Goal: Use online tool/utility: Use online tool/utility

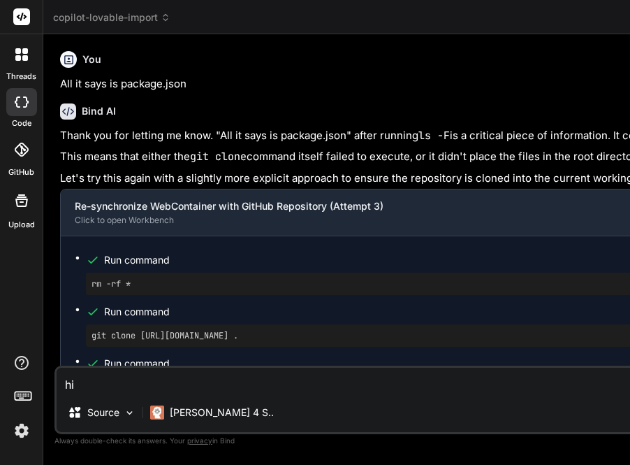
scroll to position [339, 0]
click at [91, 22] on span "copilot-lovable-import" at bounding box center [111, 17] width 117 height 14
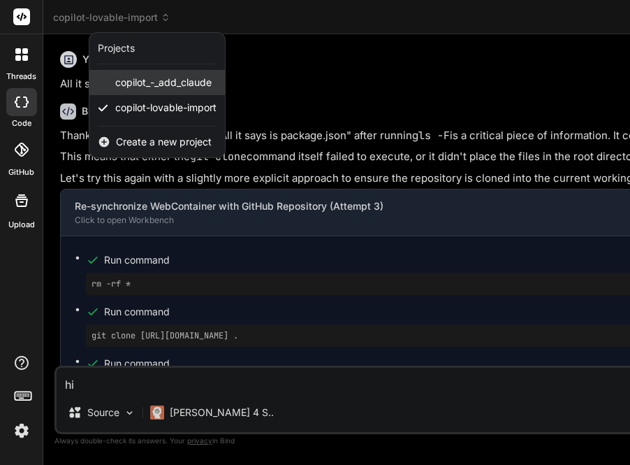
click at [123, 82] on span "copilot_-_add_claude" at bounding box center [163, 82] width 96 height 14
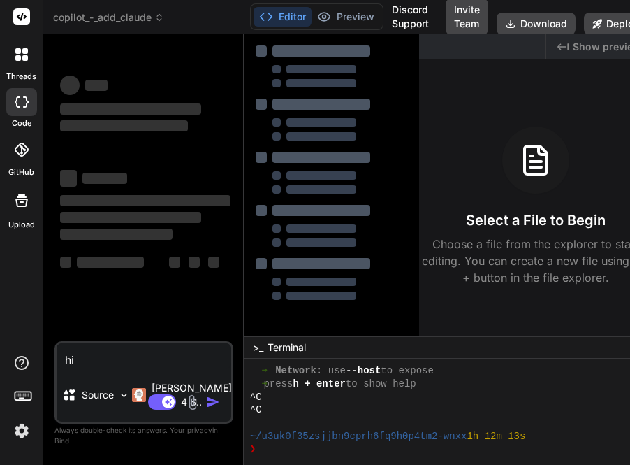
scroll to position [391, 0]
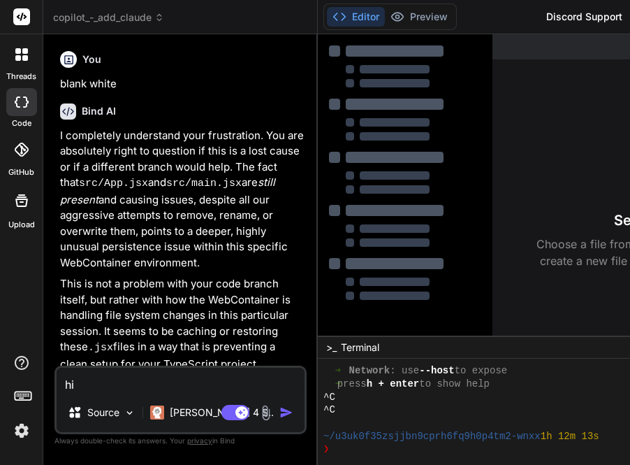
click at [124, 17] on span "copilot_-_add_claude" at bounding box center [108, 17] width 111 height 14
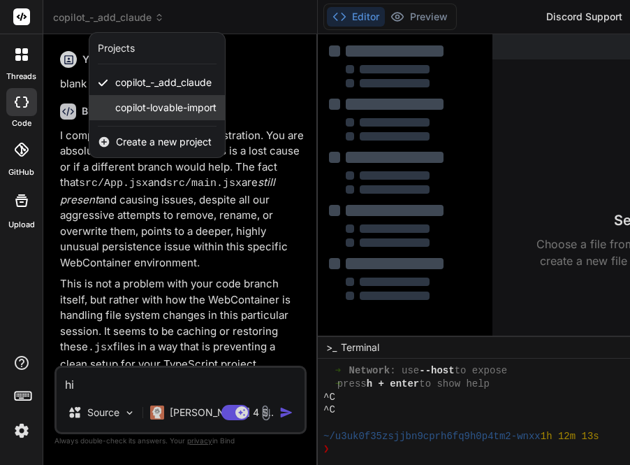
click at [143, 106] on span "copilot-lovable-import" at bounding box center [165, 108] width 101 height 14
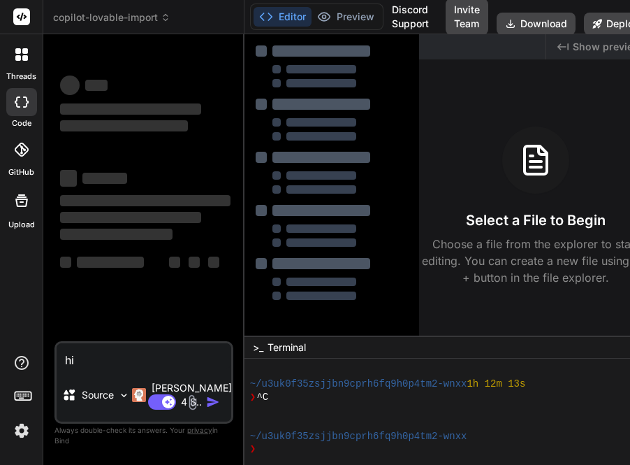
scroll to position [443, 0]
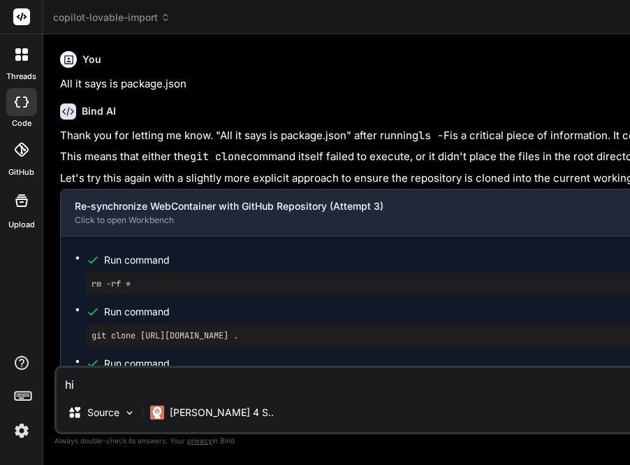
click at [115, 16] on span "copilot-lovable-import" at bounding box center [111, 17] width 117 height 14
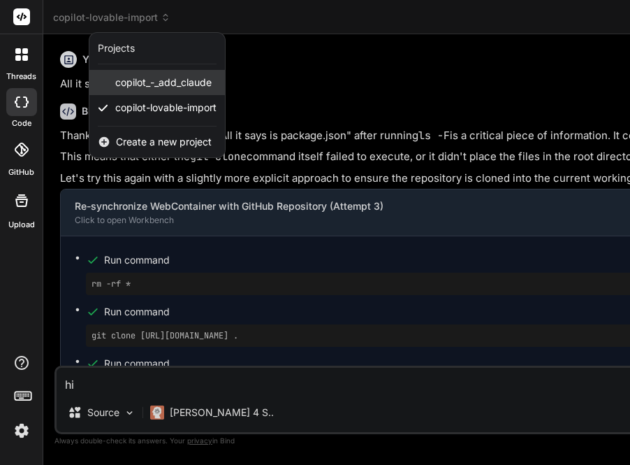
click at [129, 83] on span "copilot_-_add_claude" at bounding box center [163, 82] width 96 height 14
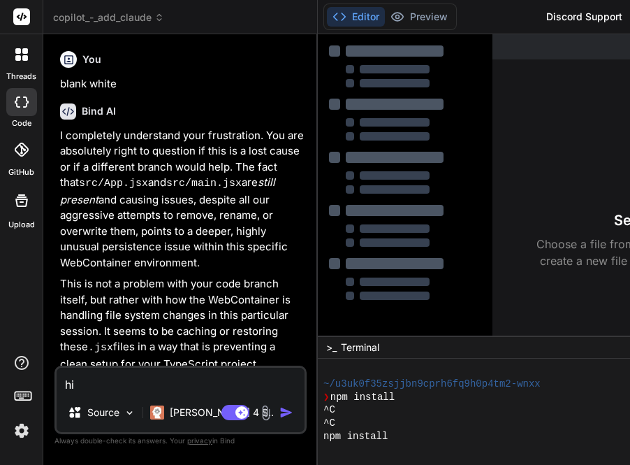
scroll to position [639, 0]
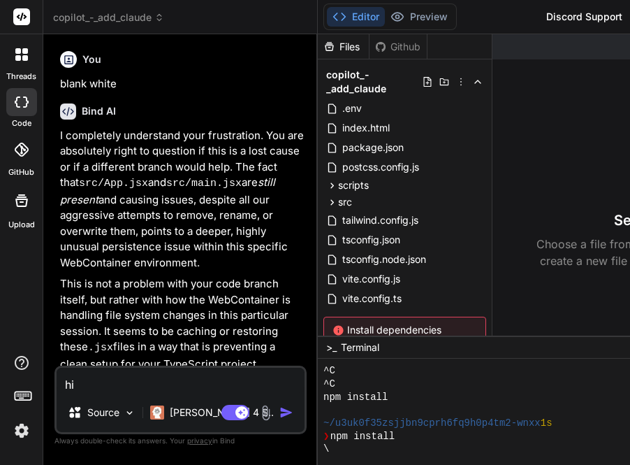
click at [113, 13] on span "copilot_-_add_claude" at bounding box center [108, 17] width 111 height 14
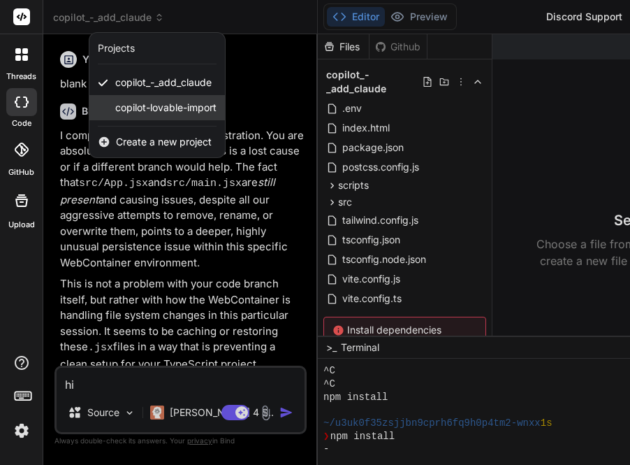
click at [137, 110] on span "copilot-lovable-import" at bounding box center [165, 108] width 101 height 14
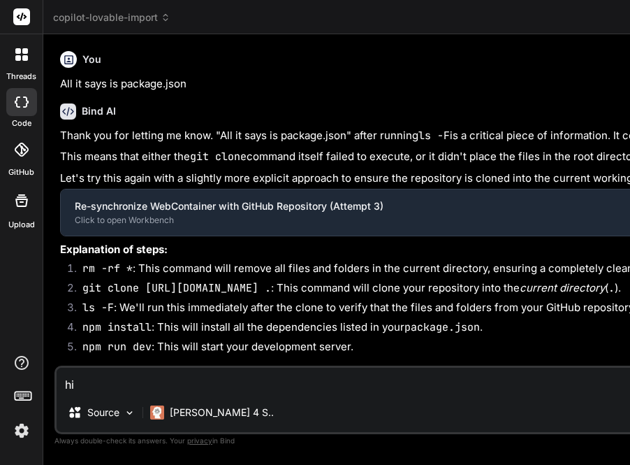
scroll to position [756, 0]
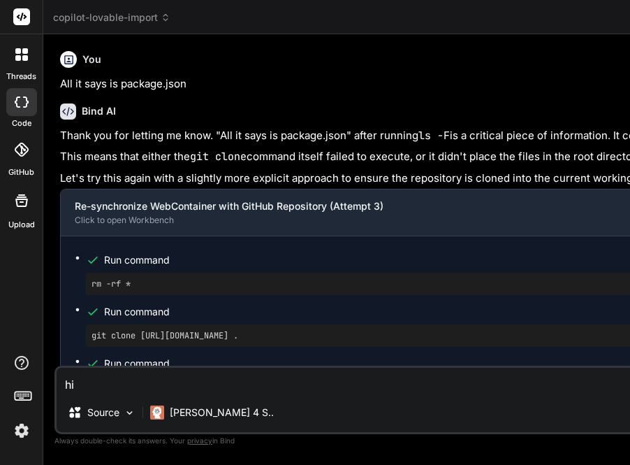
click at [110, 21] on span "copilot-lovable-import" at bounding box center [111, 17] width 117 height 14
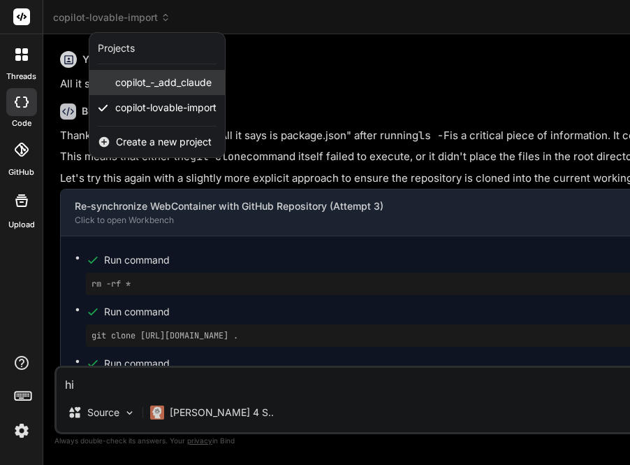
click at [129, 79] on span "copilot_-_add_claude" at bounding box center [163, 82] width 96 height 14
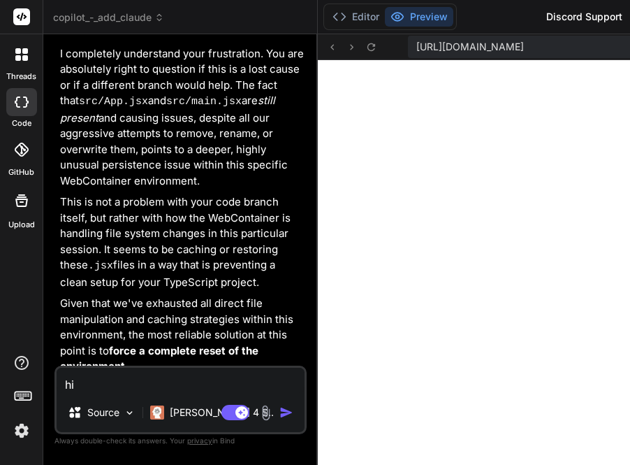
scroll to position [82, 0]
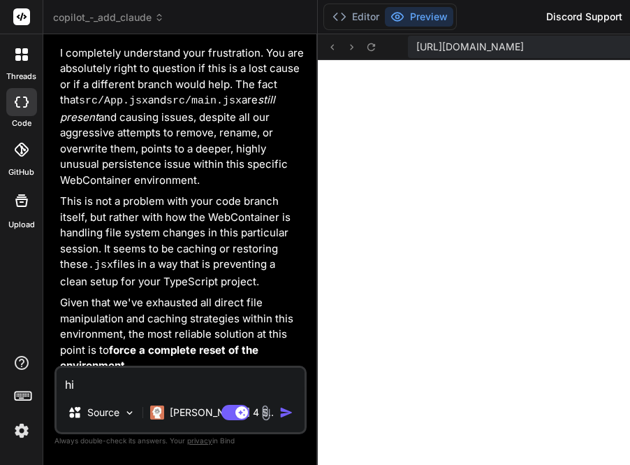
click at [119, 19] on span "copilot_-_add_claude" at bounding box center [108, 17] width 111 height 14
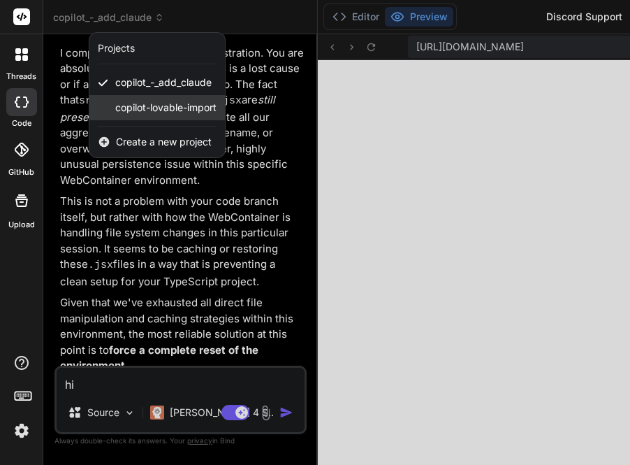
click at [142, 108] on span "copilot-lovable-import" at bounding box center [165, 108] width 101 height 14
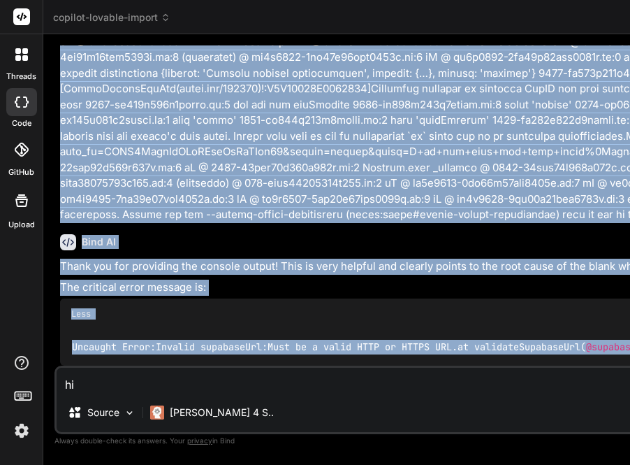
scroll to position [3432, 0]
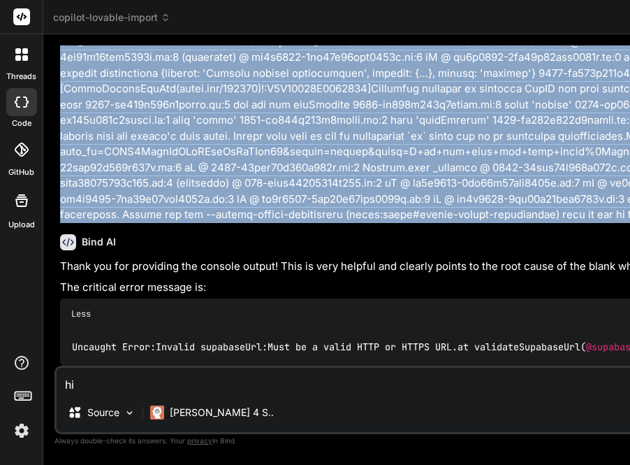
drag, startPoint x: 54, startPoint y: 207, endPoint x: 161, endPoint y: 191, distance: 108.8
copy p "Access to XMLHttpRequest at 'https://api.getbind.co/qd/embedding?user_id=KADD1X…"
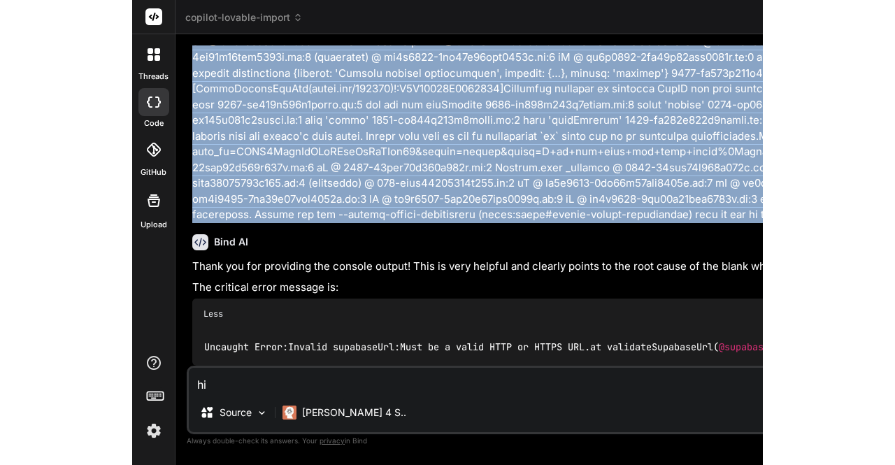
scroll to position [2452, 0]
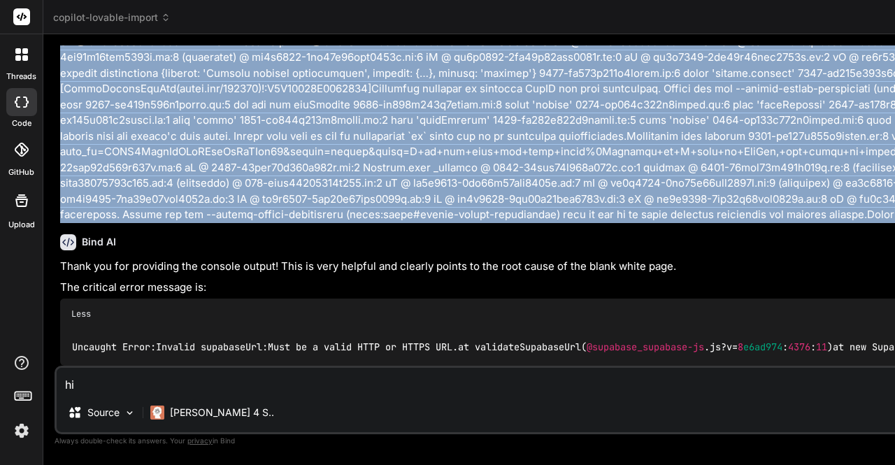
click at [17, 431] on img at bounding box center [22, 431] width 24 height 24
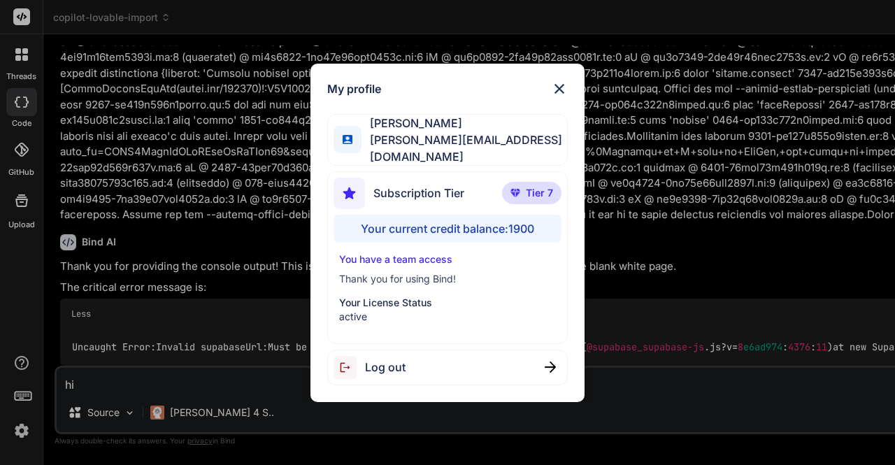
click at [189, 198] on div "My profile Tim Buteyn tim@thinkingkaplearning.com Subscription Tier Tier 7 Your…" at bounding box center [447, 232] width 895 height 465
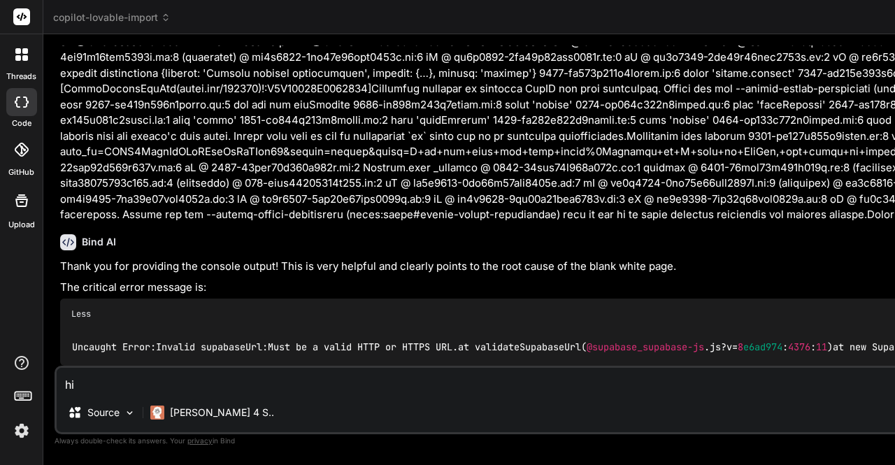
click at [134, 21] on span "copilot-lovable-import" at bounding box center [111, 17] width 117 height 14
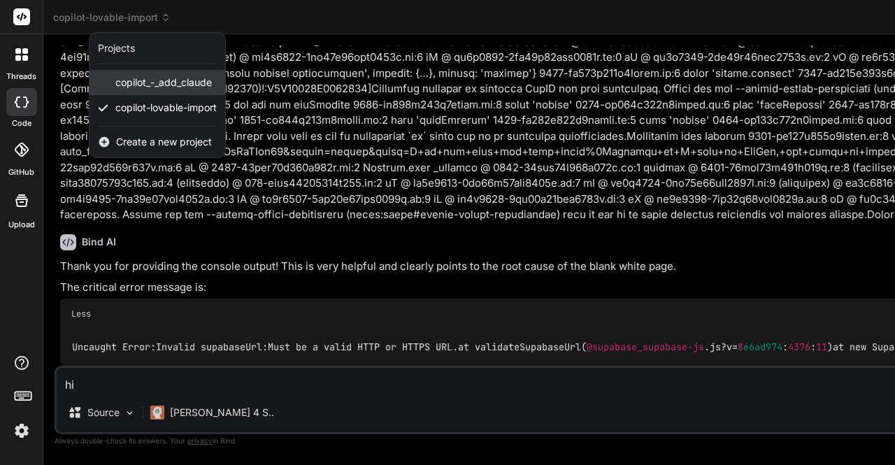
click at [155, 86] on span "copilot_-_add_claude" at bounding box center [163, 82] width 96 height 14
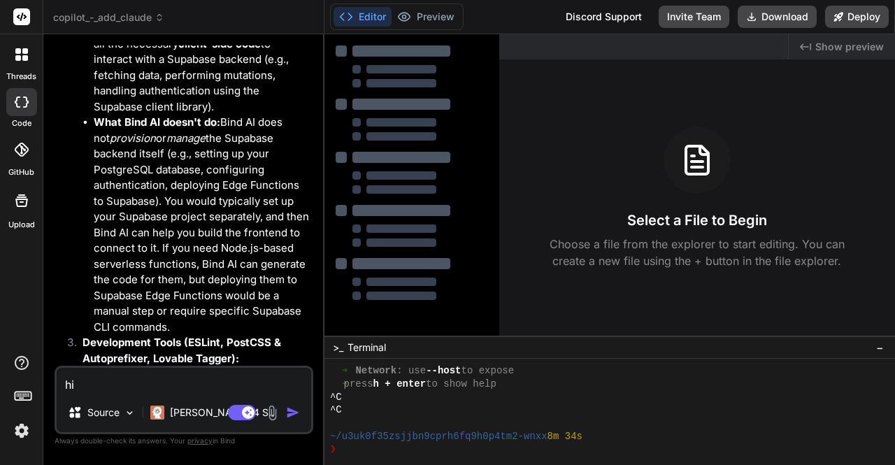
scroll to position [5216, 0]
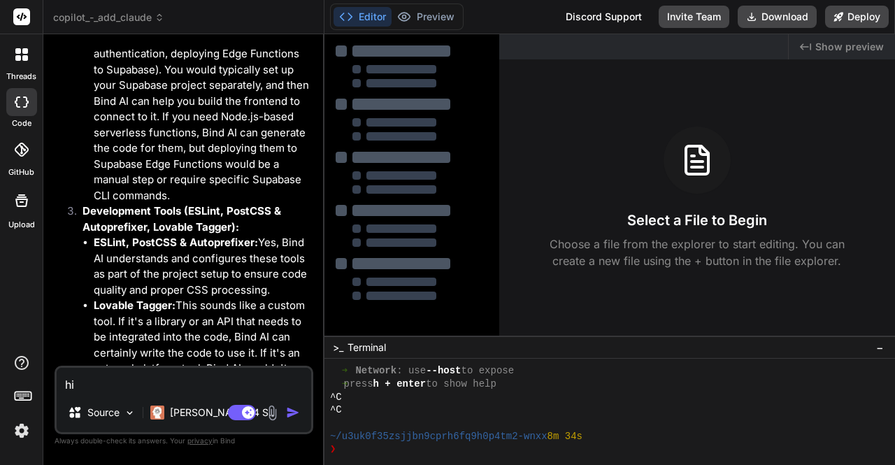
click at [114, 16] on span "copilot_-_add_claude" at bounding box center [108, 17] width 111 height 14
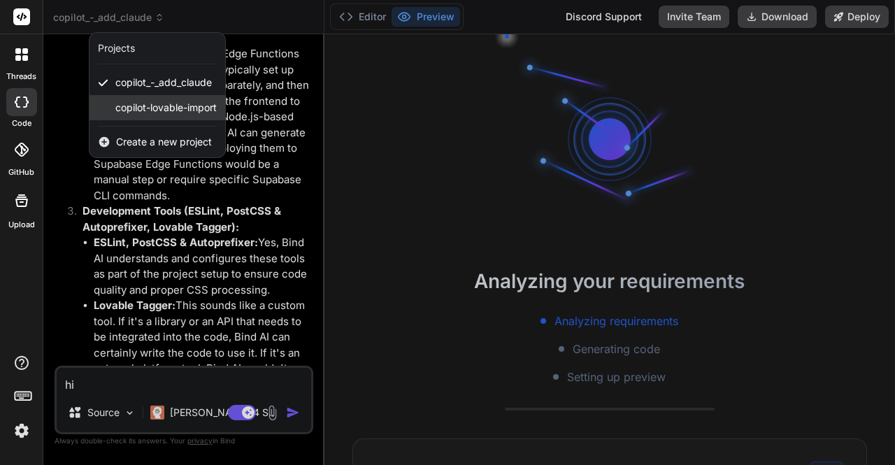
scroll to position [2570, 0]
click at [157, 108] on span "copilot-lovable-import" at bounding box center [165, 108] width 101 height 14
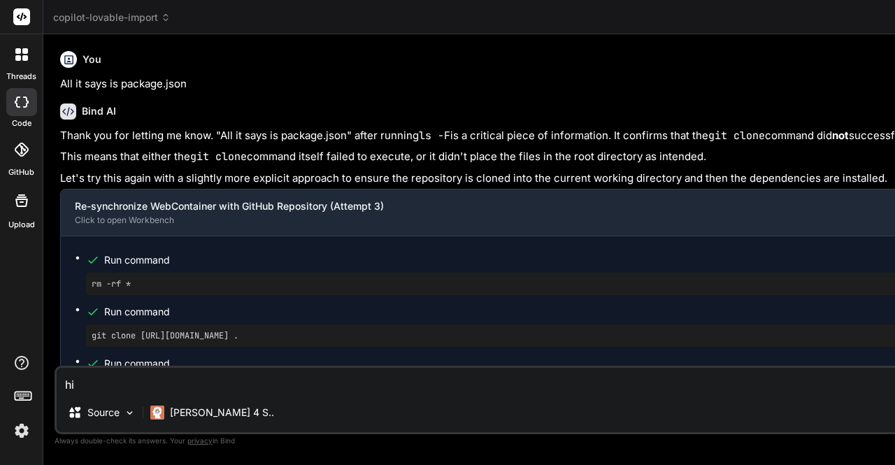
scroll to position [2700, 0]
click at [130, 20] on span "copilot-lovable-import" at bounding box center [111, 17] width 117 height 14
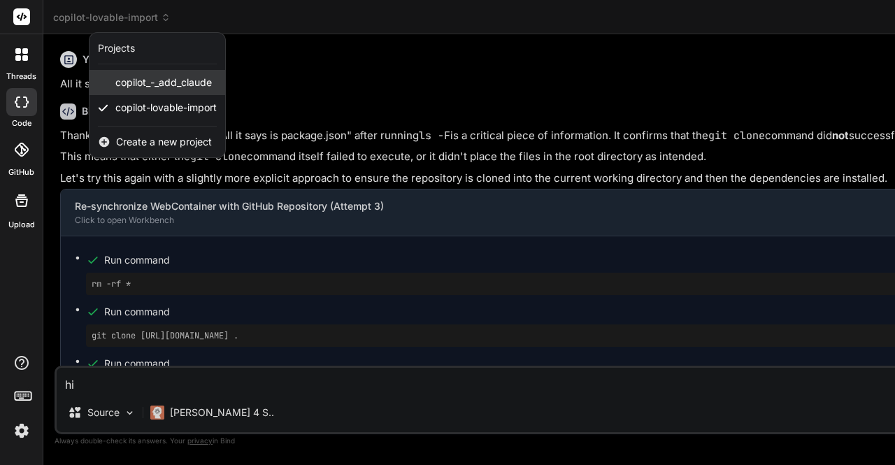
click at [147, 82] on span "copilot_-_add_claude" at bounding box center [163, 82] width 96 height 14
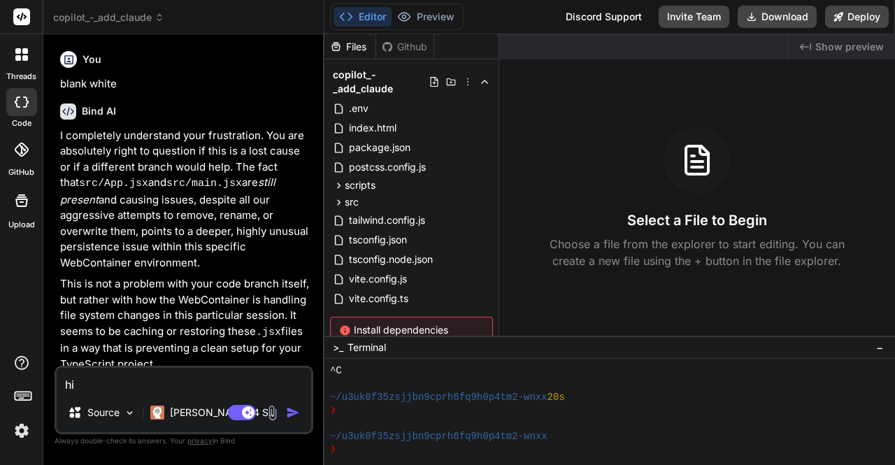
scroll to position [2830, 0]
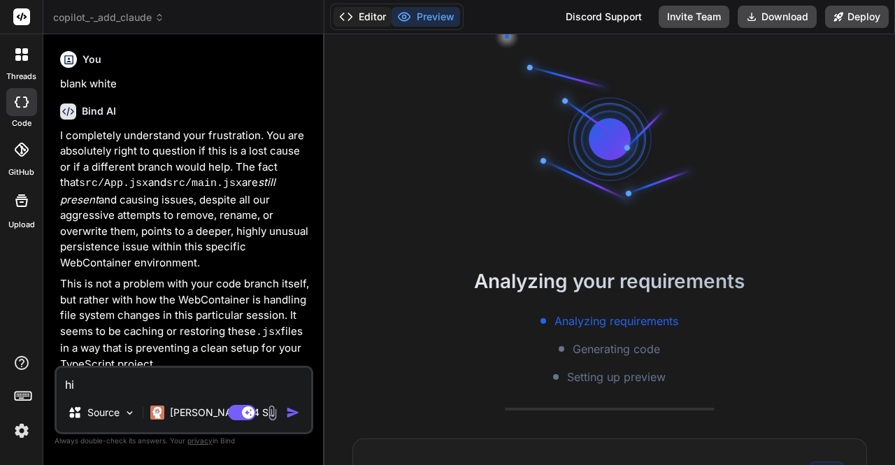
click at [352, 21] on icon at bounding box center [346, 17] width 14 height 14
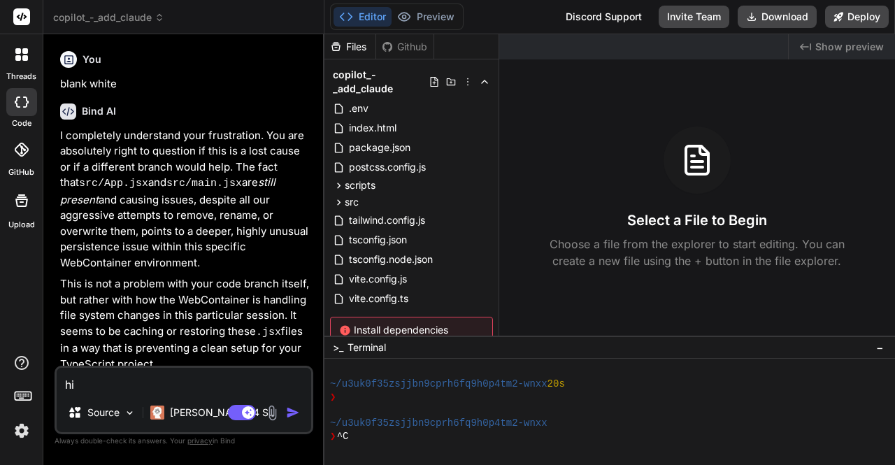
click at [74, 16] on span "copilot_-_add_claude" at bounding box center [108, 17] width 111 height 14
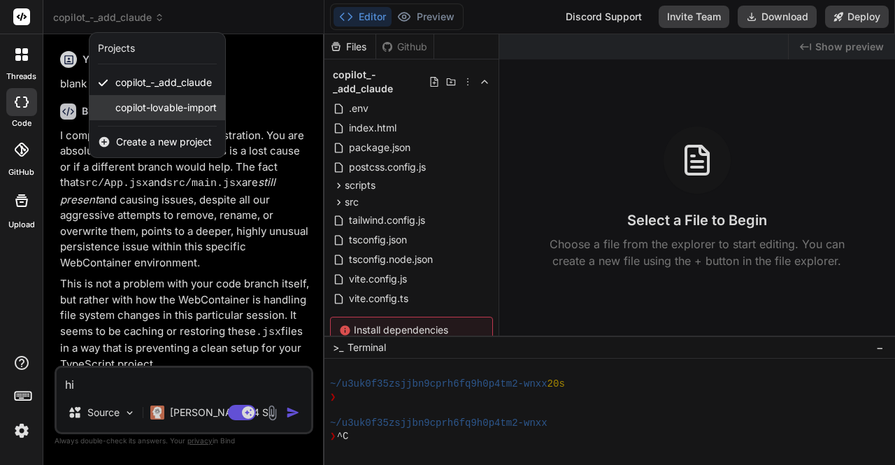
click at [156, 108] on span "copilot-lovable-import" at bounding box center [165, 108] width 101 height 14
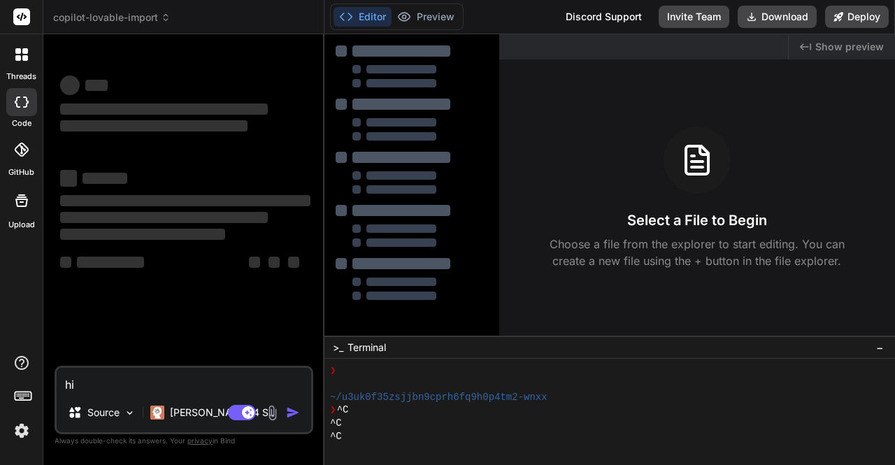
scroll to position [2857, 0]
type textarea "x"
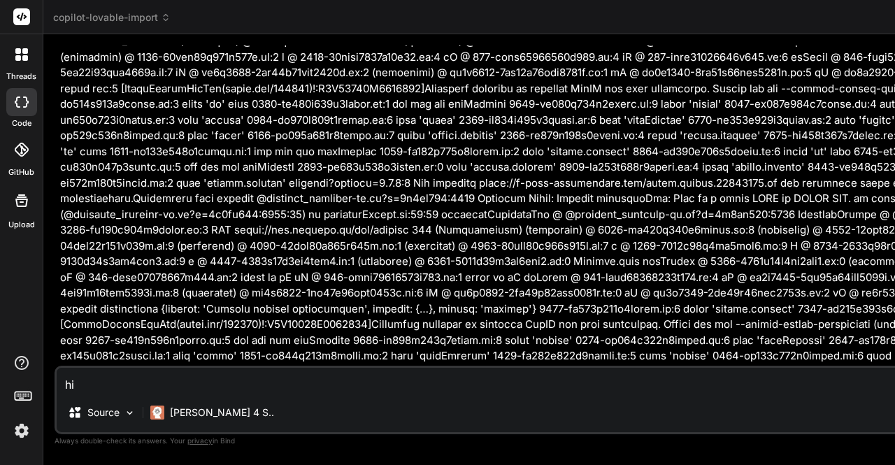
scroll to position [3117, 0]
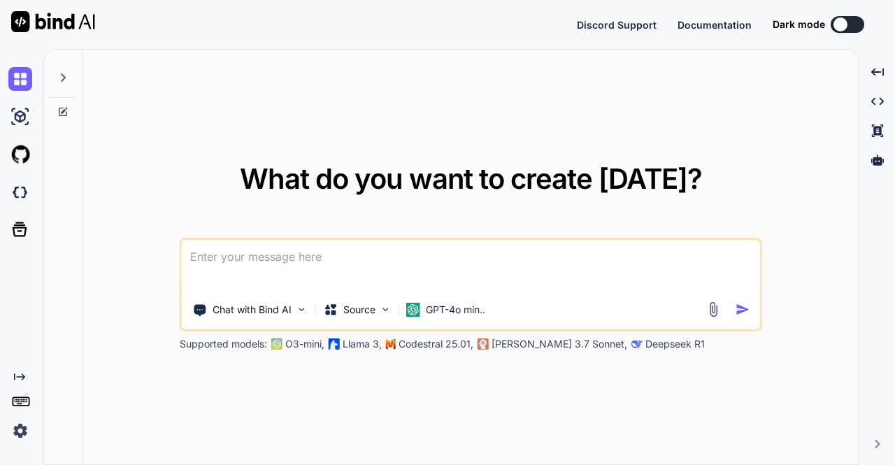
click at [18, 434] on img at bounding box center [20, 431] width 24 height 24
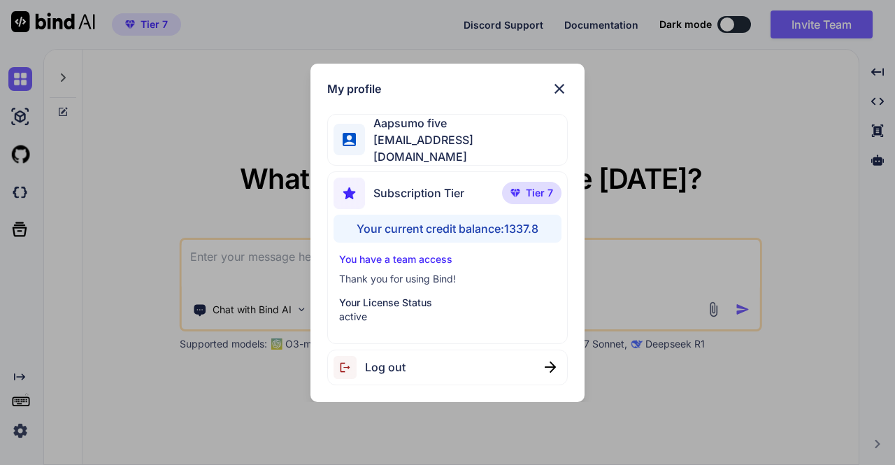
click at [384, 371] on div "Log out" at bounding box center [369, 367] width 72 height 23
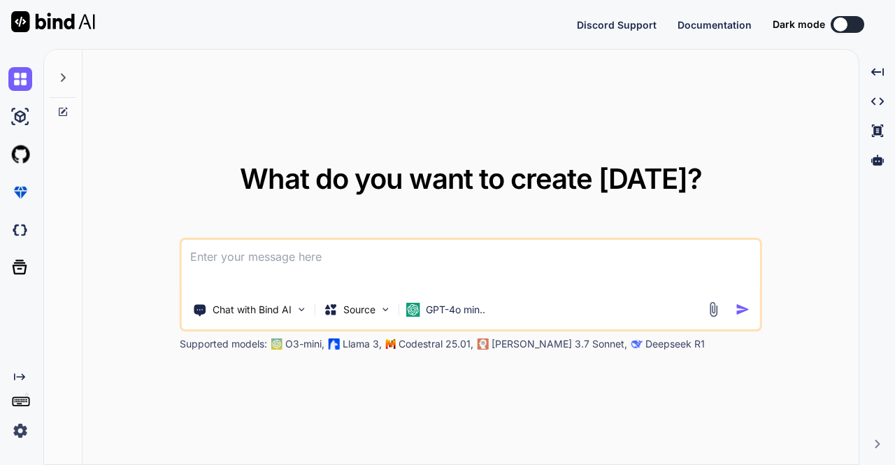
type textarea "x"
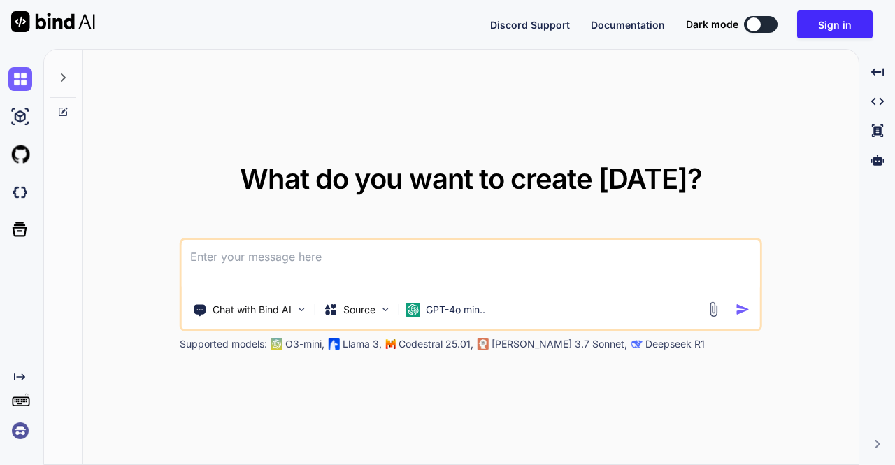
click at [21, 433] on img at bounding box center [20, 431] width 24 height 24
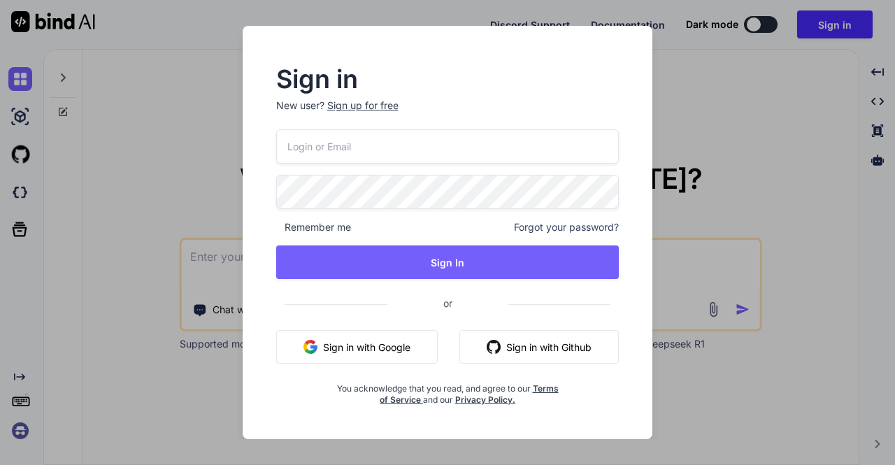
type input "appsumo_5@yopmail.com"
click at [365, 347] on button "Sign in with Google" at bounding box center [356, 347] width 161 height 34
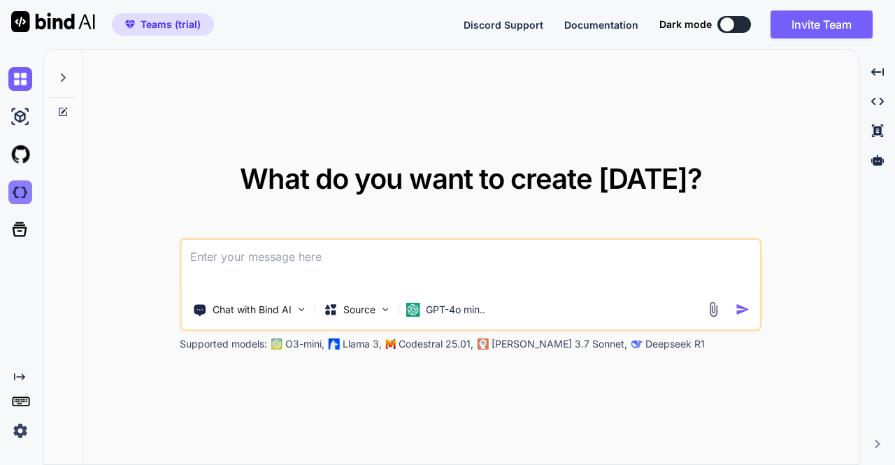
click at [20, 201] on img at bounding box center [20, 192] width 24 height 24
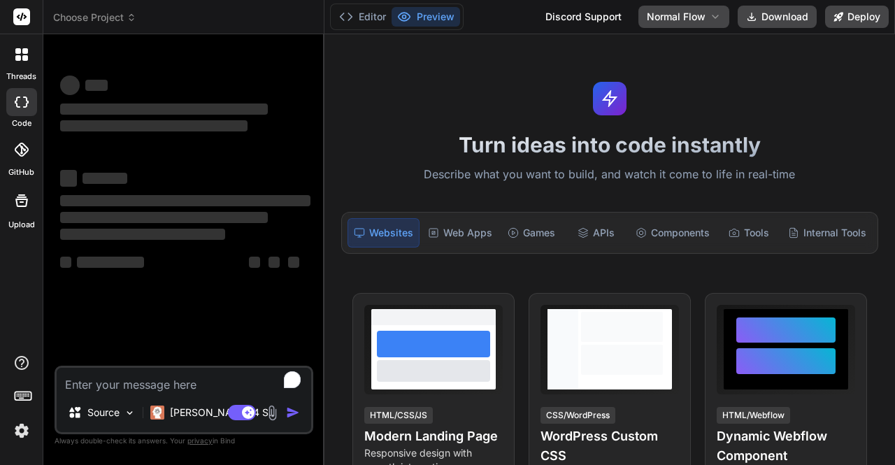
click at [112, 18] on span "Choose Project" at bounding box center [94, 17] width 83 height 14
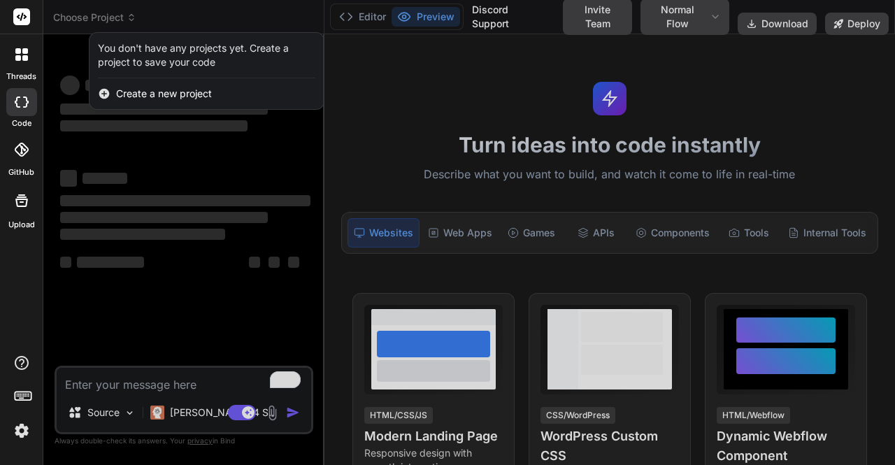
click at [53, 59] on div at bounding box center [447, 232] width 895 height 465
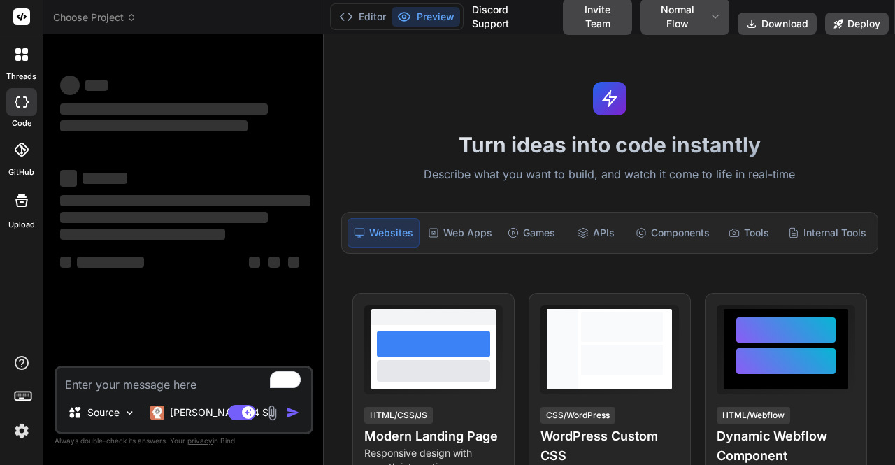
click at [85, 19] on span "Choose Project" at bounding box center [94, 17] width 83 height 14
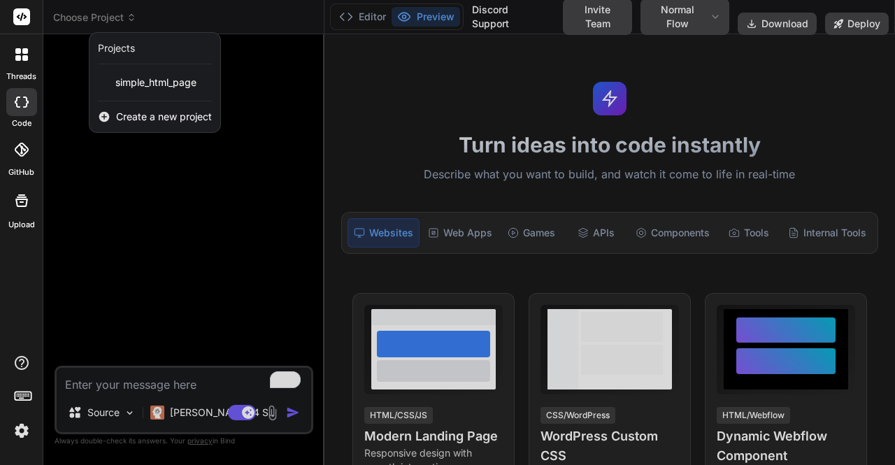
click at [85, 52] on div at bounding box center [447, 232] width 895 height 465
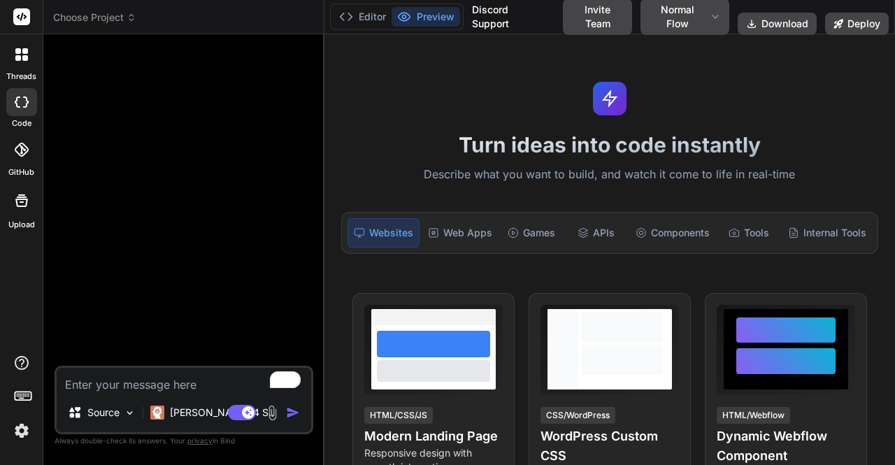
click at [73, 18] on span "Choose Project" at bounding box center [94, 17] width 83 height 14
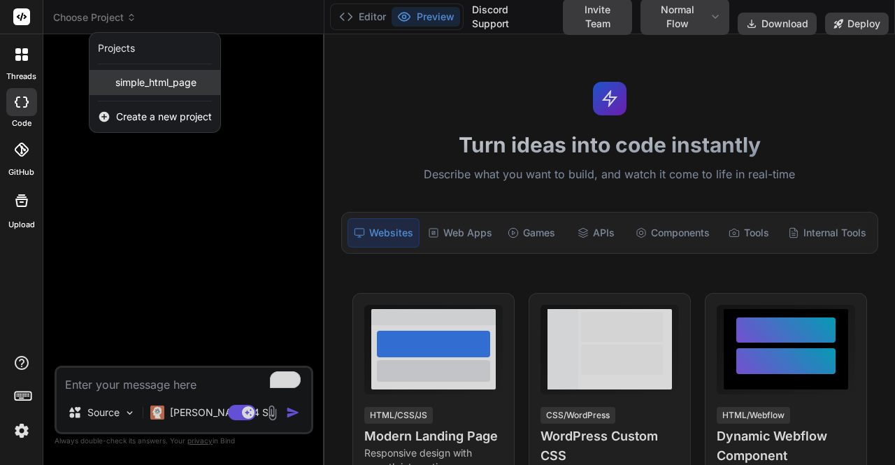
click at [121, 78] on span "simple_html_page" at bounding box center [155, 82] width 81 height 14
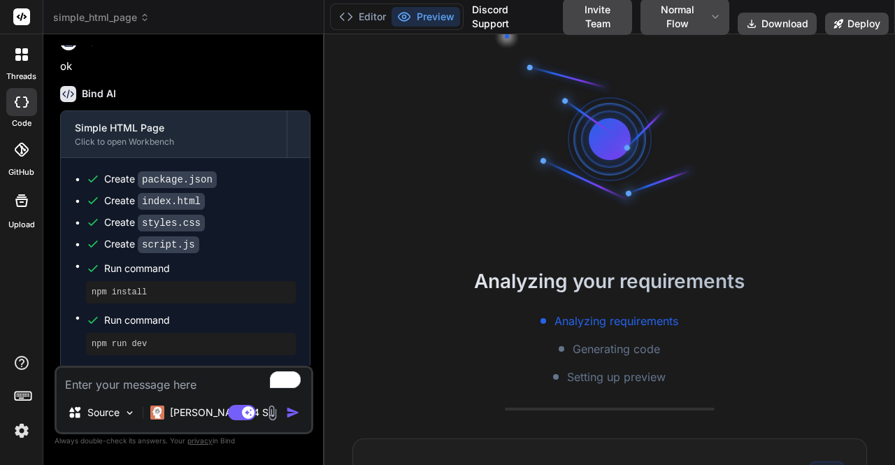
scroll to position [726, 0]
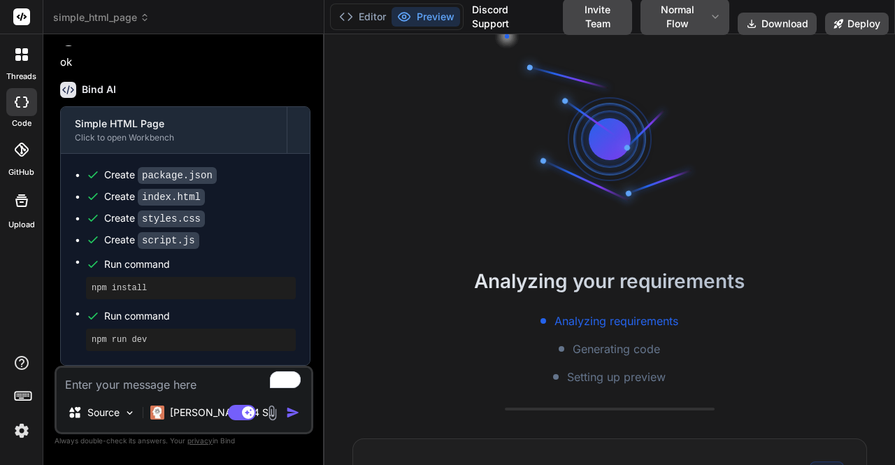
type textarea "x"
click at [145, 385] on textarea "To enrich screen reader interactions, please activate Accessibility in Grammarl…" at bounding box center [184, 380] width 254 height 25
type textarea "j"
type textarea "x"
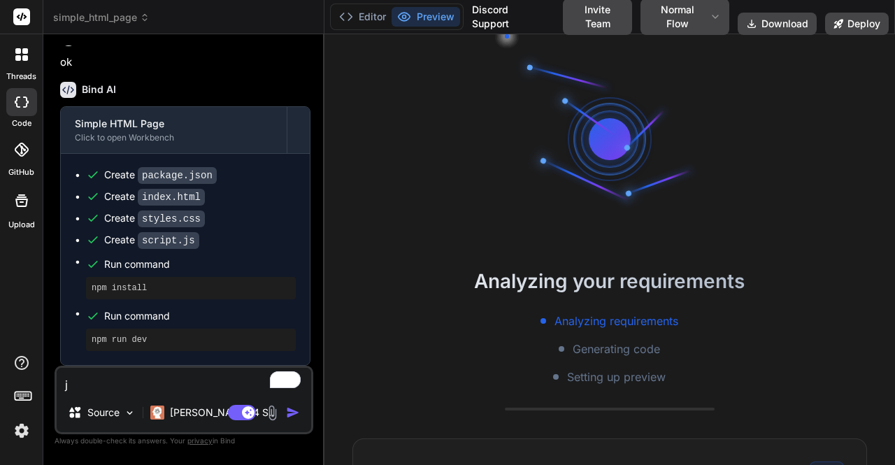
type textarea "ji"
type textarea "x"
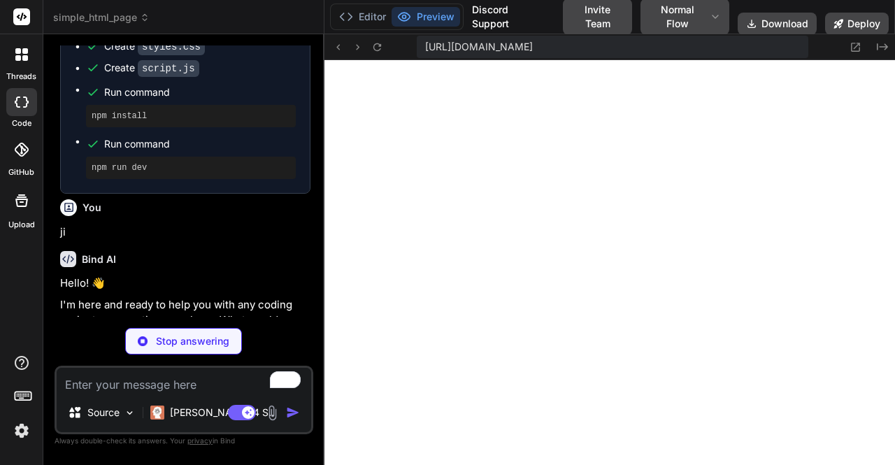
scroll to position [1053, 0]
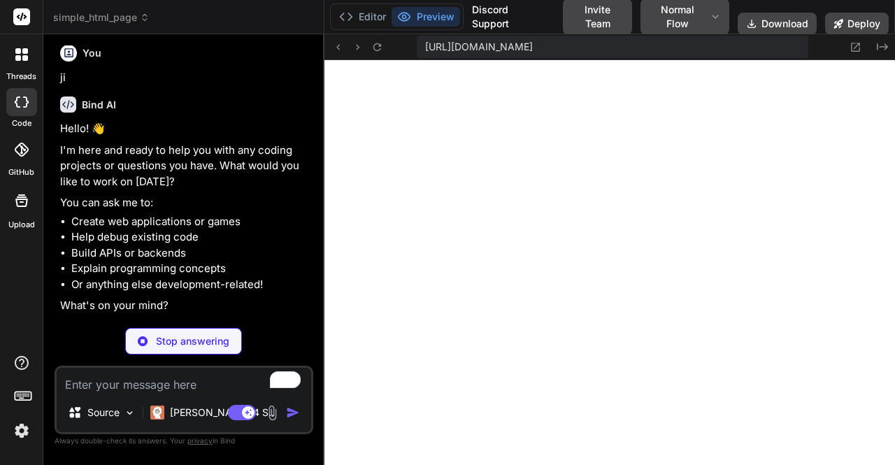
click at [17, 430] on img at bounding box center [22, 431] width 24 height 24
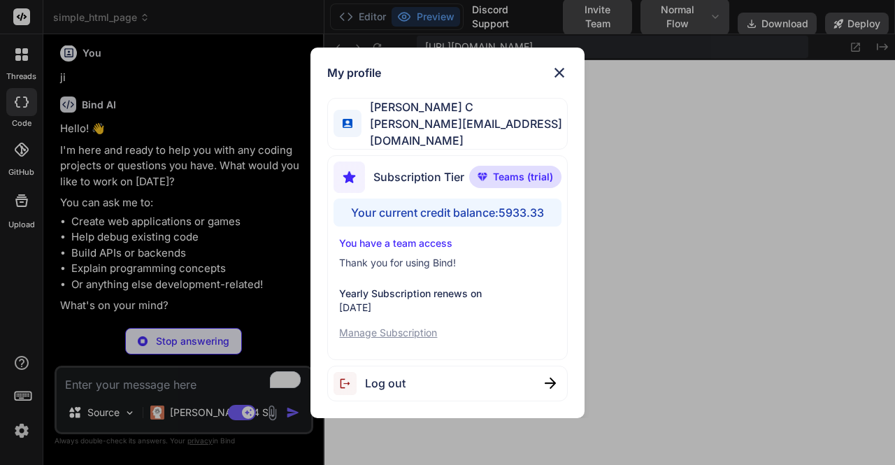
scroll to position [1004, 0]
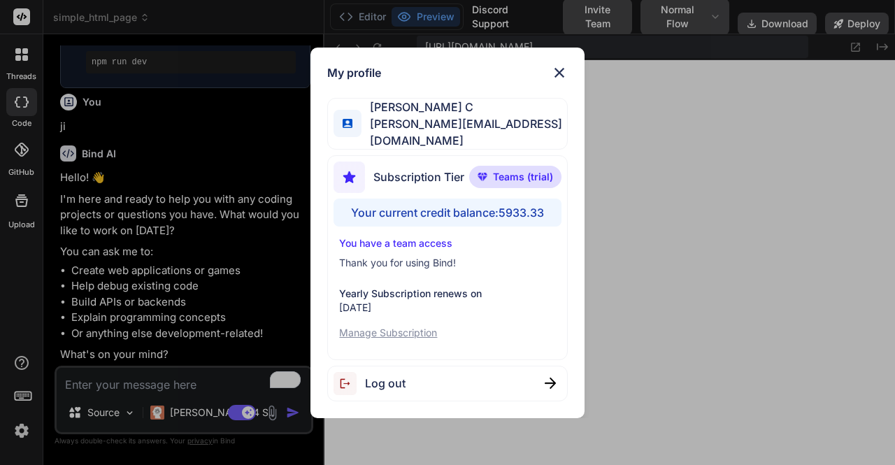
type textarea "x"
click at [204, 169] on div "My profile Saravanan C saravanan@witarist.com Subscription Tier Teams (trial) Y…" at bounding box center [447, 232] width 895 height 465
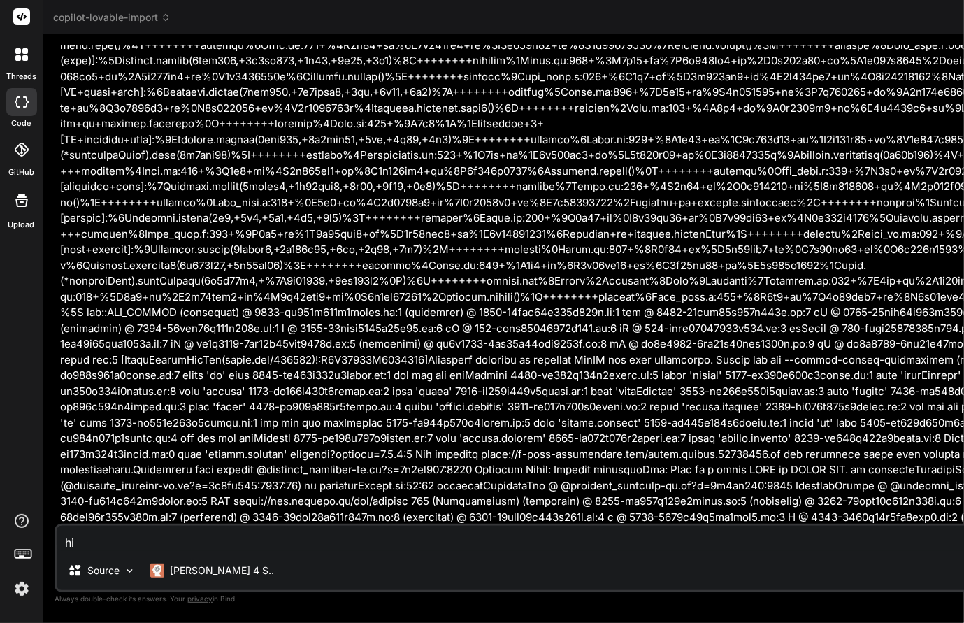
type textarea "x"
